Goal: Task Accomplishment & Management: Use online tool/utility

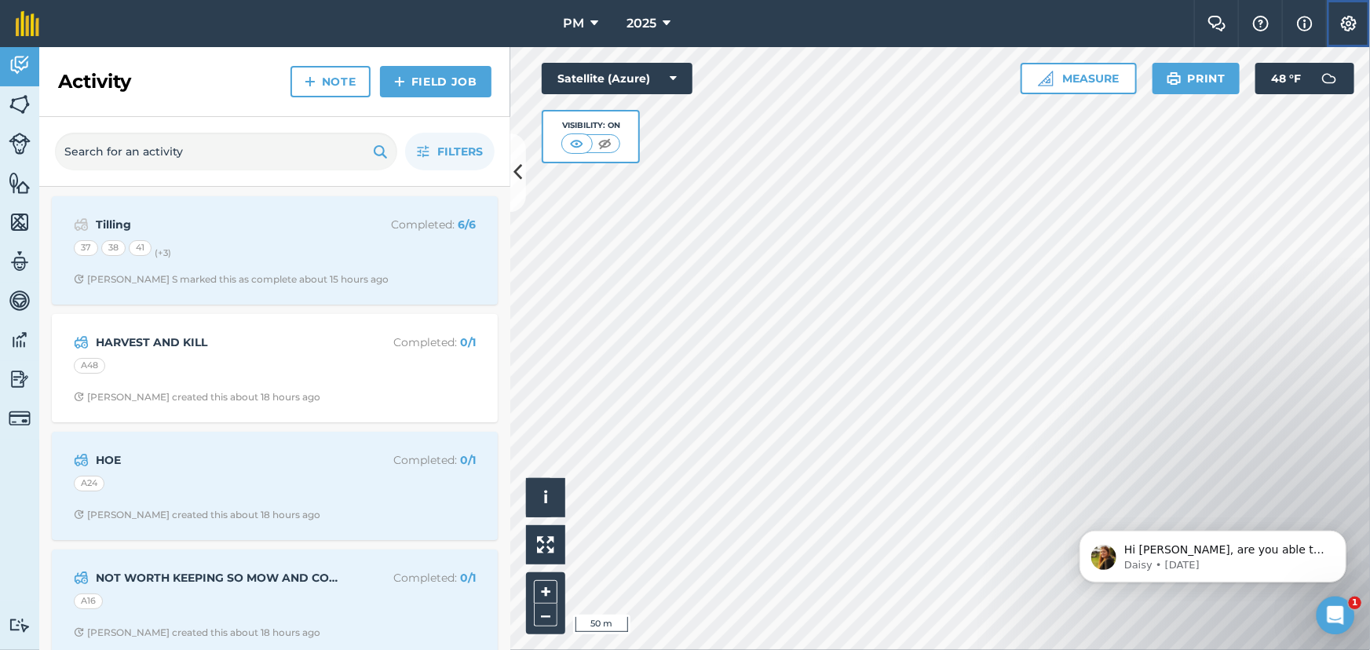
click at [1347, 23] on img at bounding box center [1349, 24] width 19 height 16
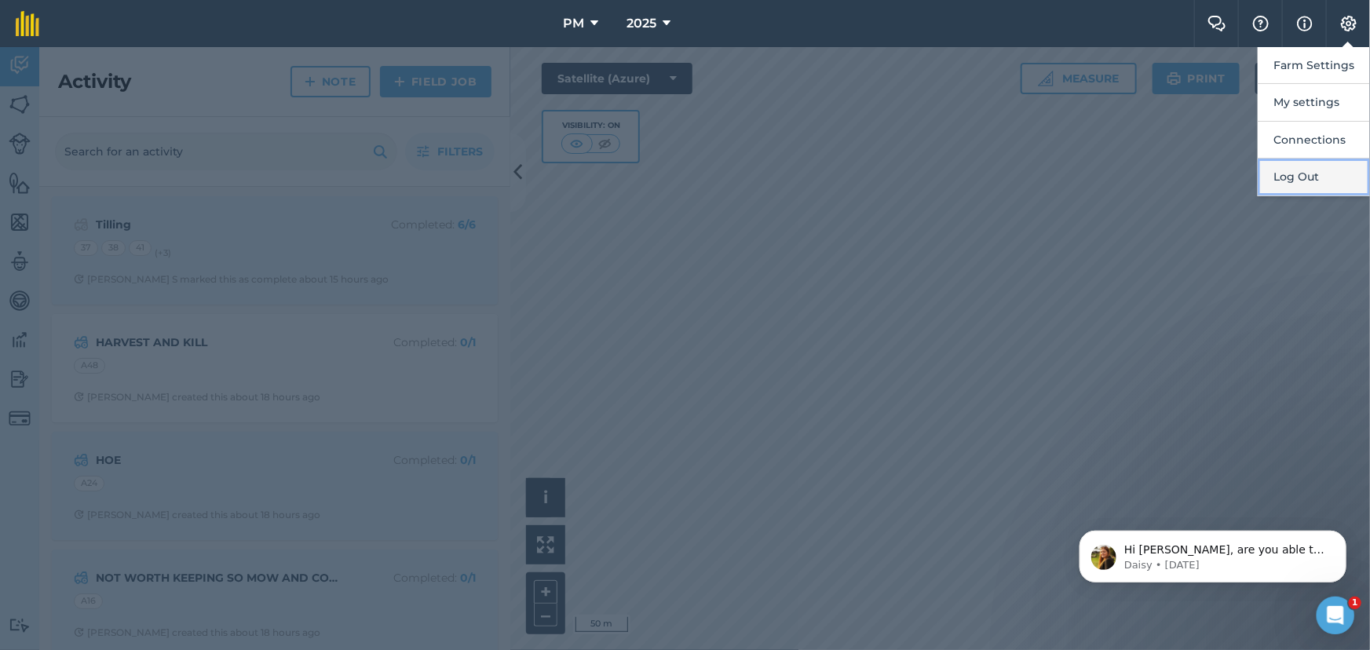
click at [1293, 171] on button "Log Out" at bounding box center [1314, 177] width 112 height 37
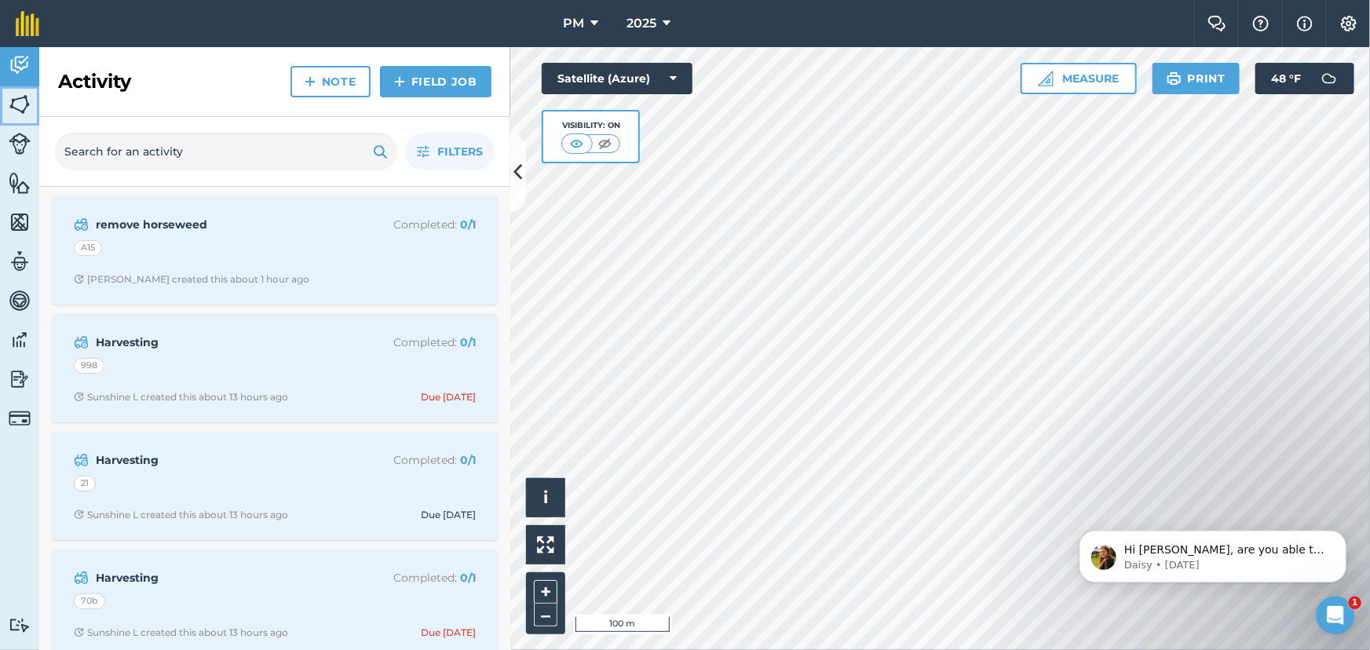
click at [16, 103] on img at bounding box center [20, 105] width 22 height 24
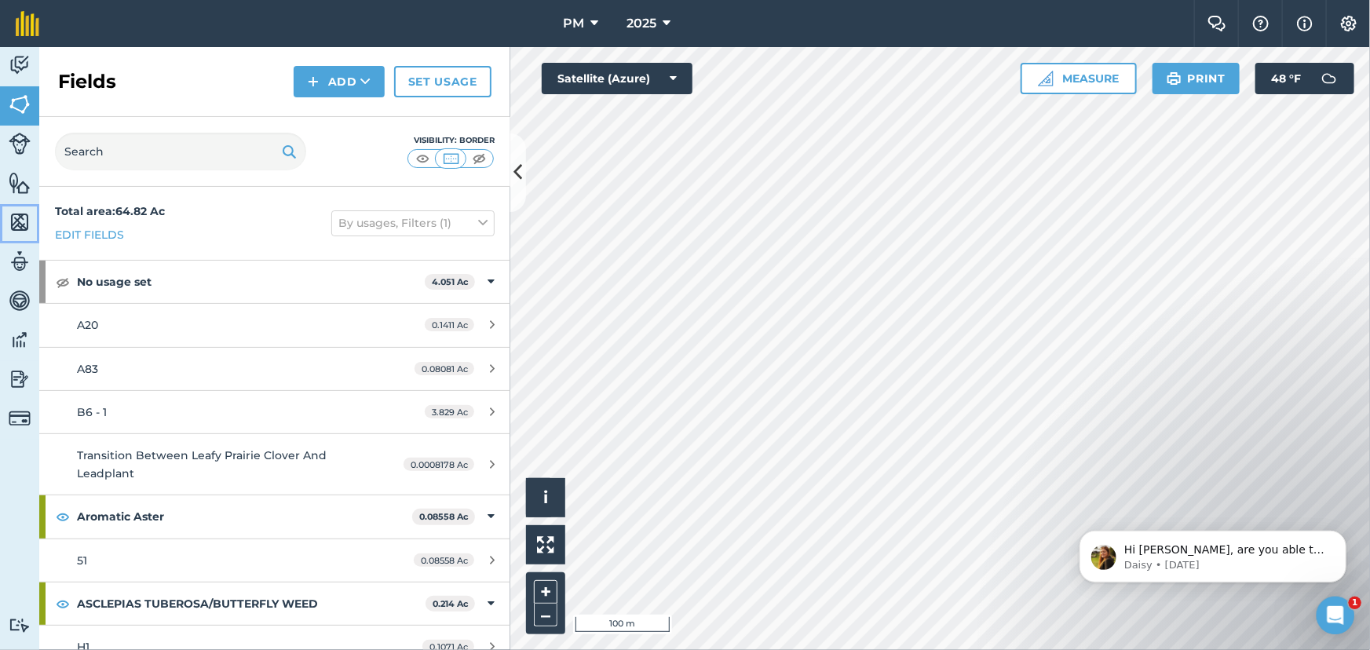
click at [23, 215] on img at bounding box center [20, 222] width 22 height 24
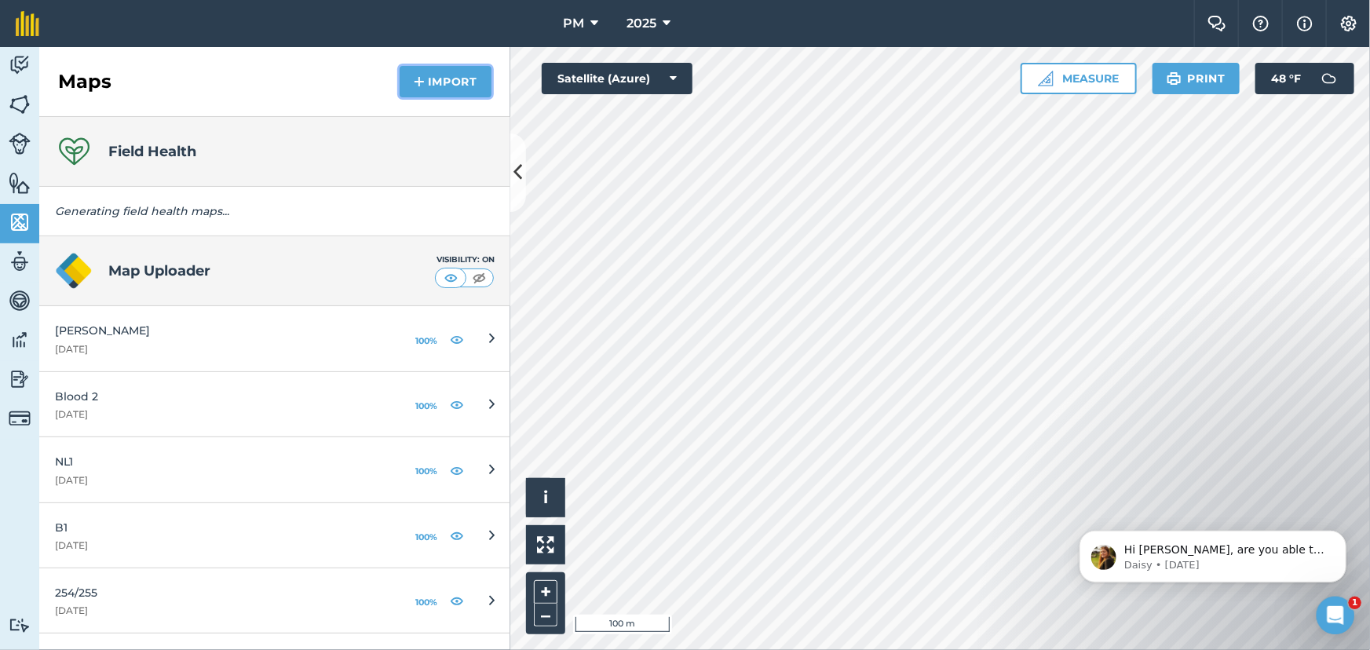
click at [416, 77] on img at bounding box center [419, 81] width 11 height 19
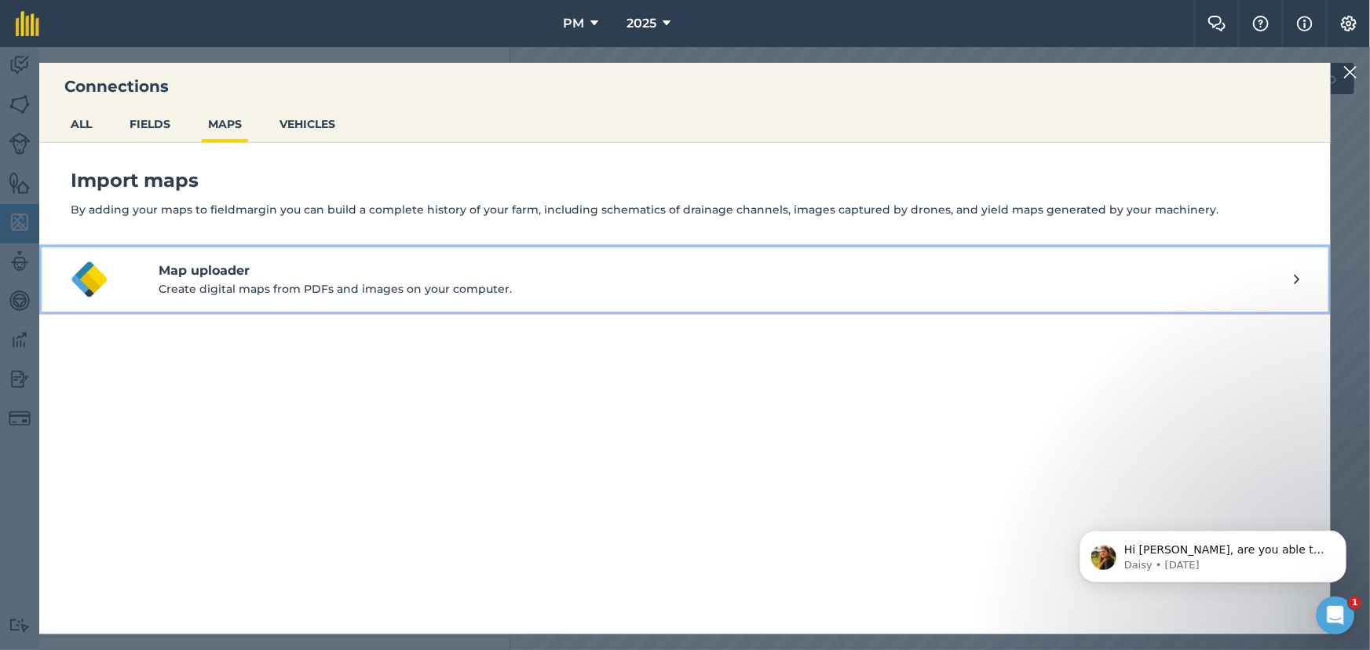
click at [345, 288] on p "Create digital maps from PDFs and images on your computer." at bounding box center [726, 288] width 1135 height 17
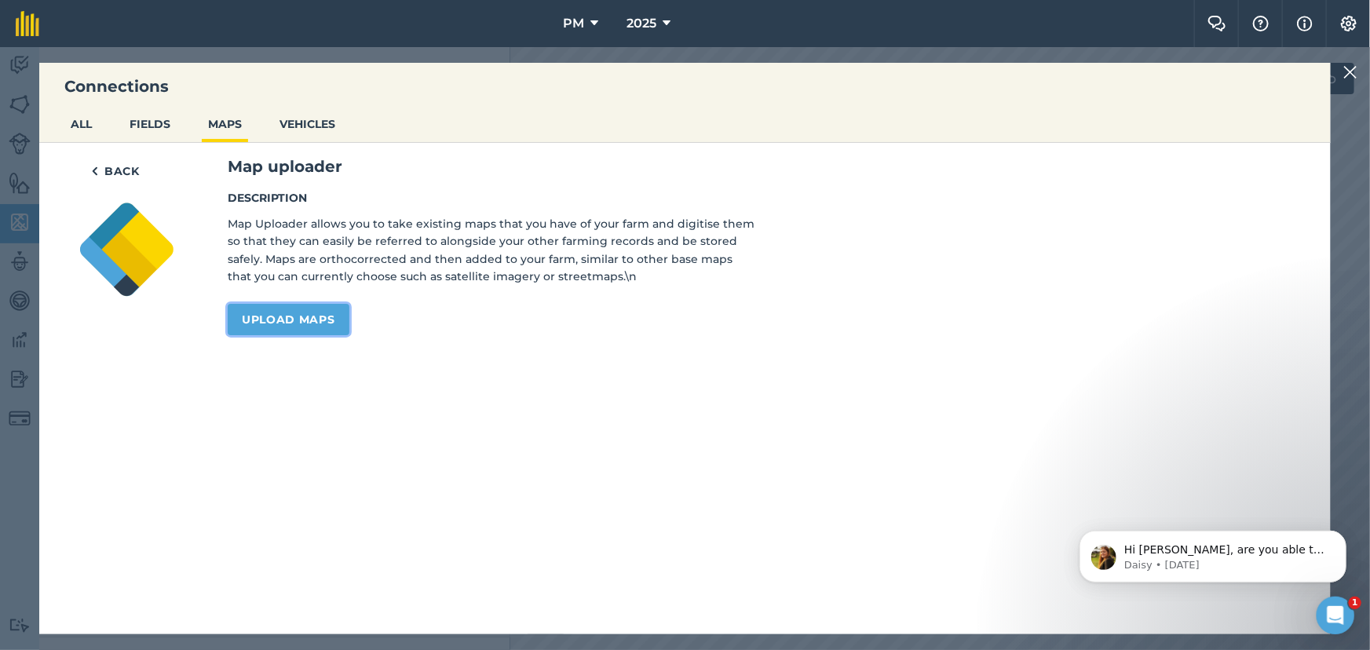
click at [275, 320] on link "Upload maps" at bounding box center [289, 319] width 122 height 31
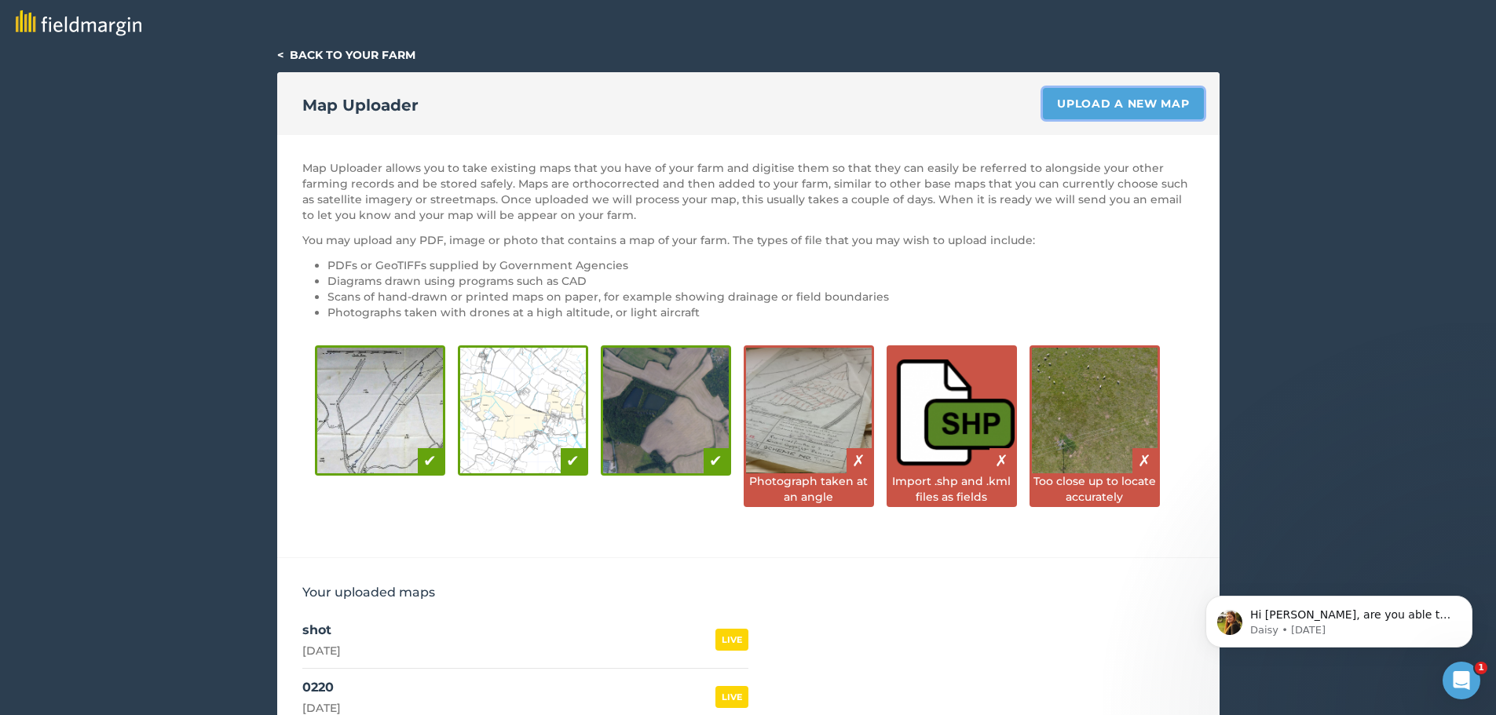
click at [1101, 108] on link "Upload a new map" at bounding box center [1123, 103] width 160 height 31
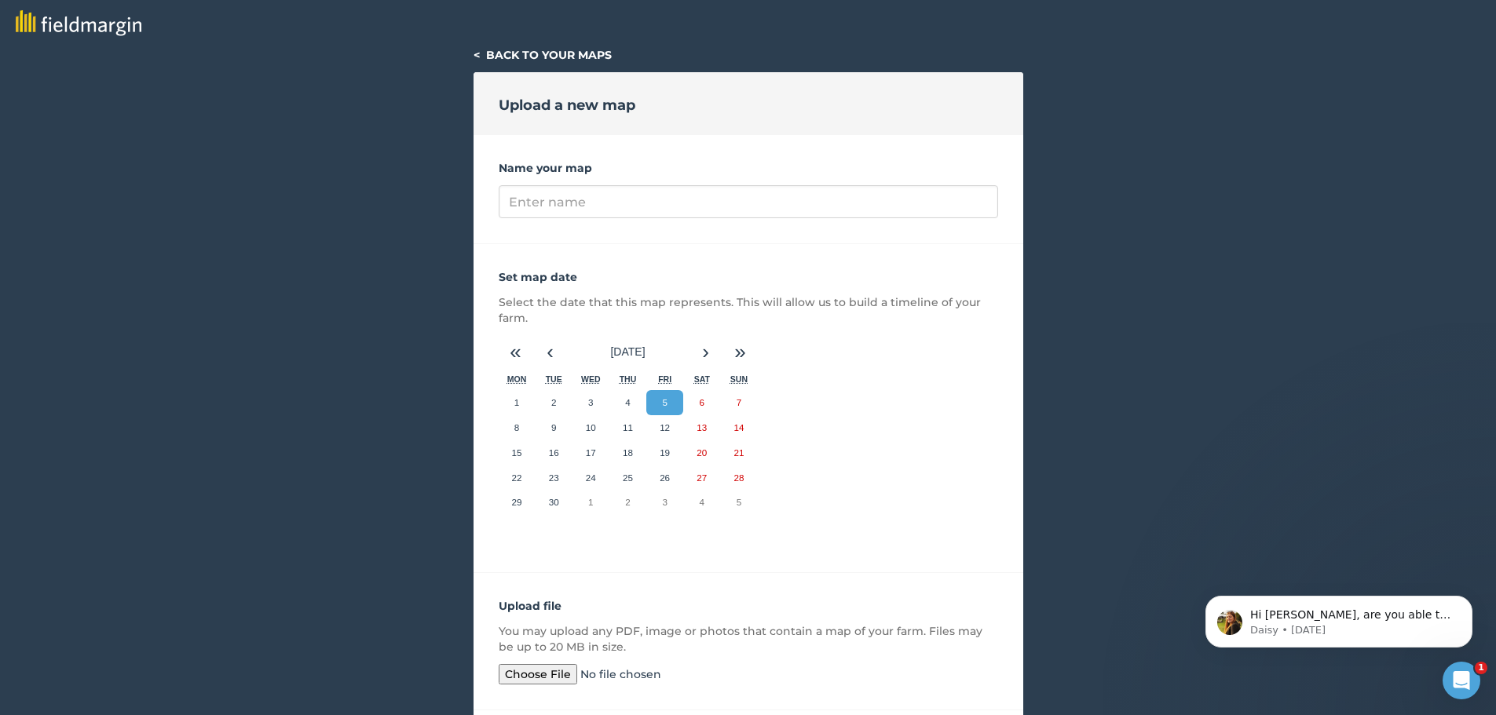
click at [529, 675] on input "file" at bounding box center [619, 674] width 240 height 20
